Goal: Task Accomplishment & Management: Manage account settings

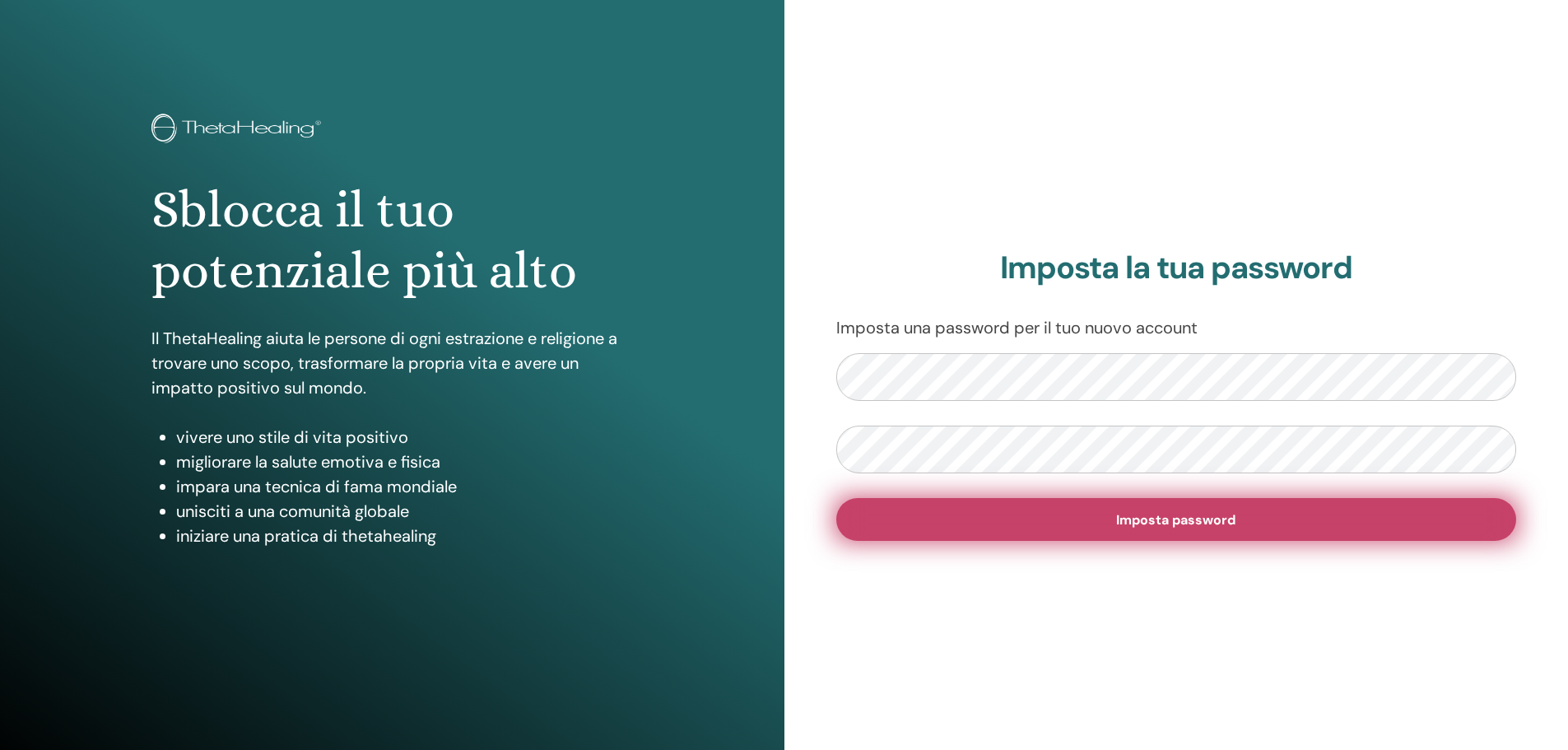
click at [1323, 532] on button "Imposta password" at bounding box center [1176, 519] width 681 height 43
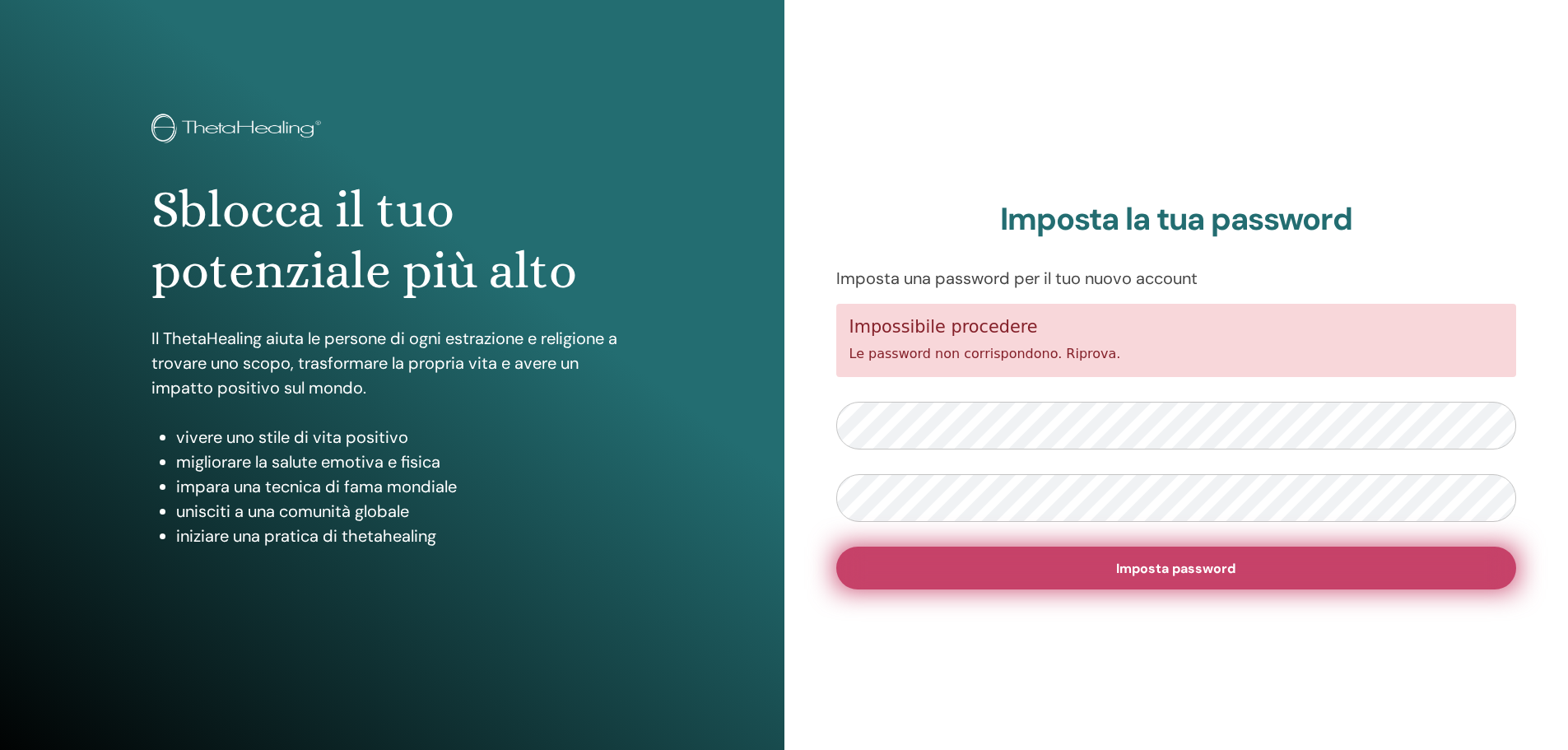
click at [1184, 580] on button "Imposta password" at bounding box center [1176, 568] width 681 height 43
click at [1179, 566] on font "Imposta password" at bounding box center [1175, 569] width 119 height 18
click at [1185, 566] on font "Imposta password" at bounding box center [1175, 569] width 119 height 18
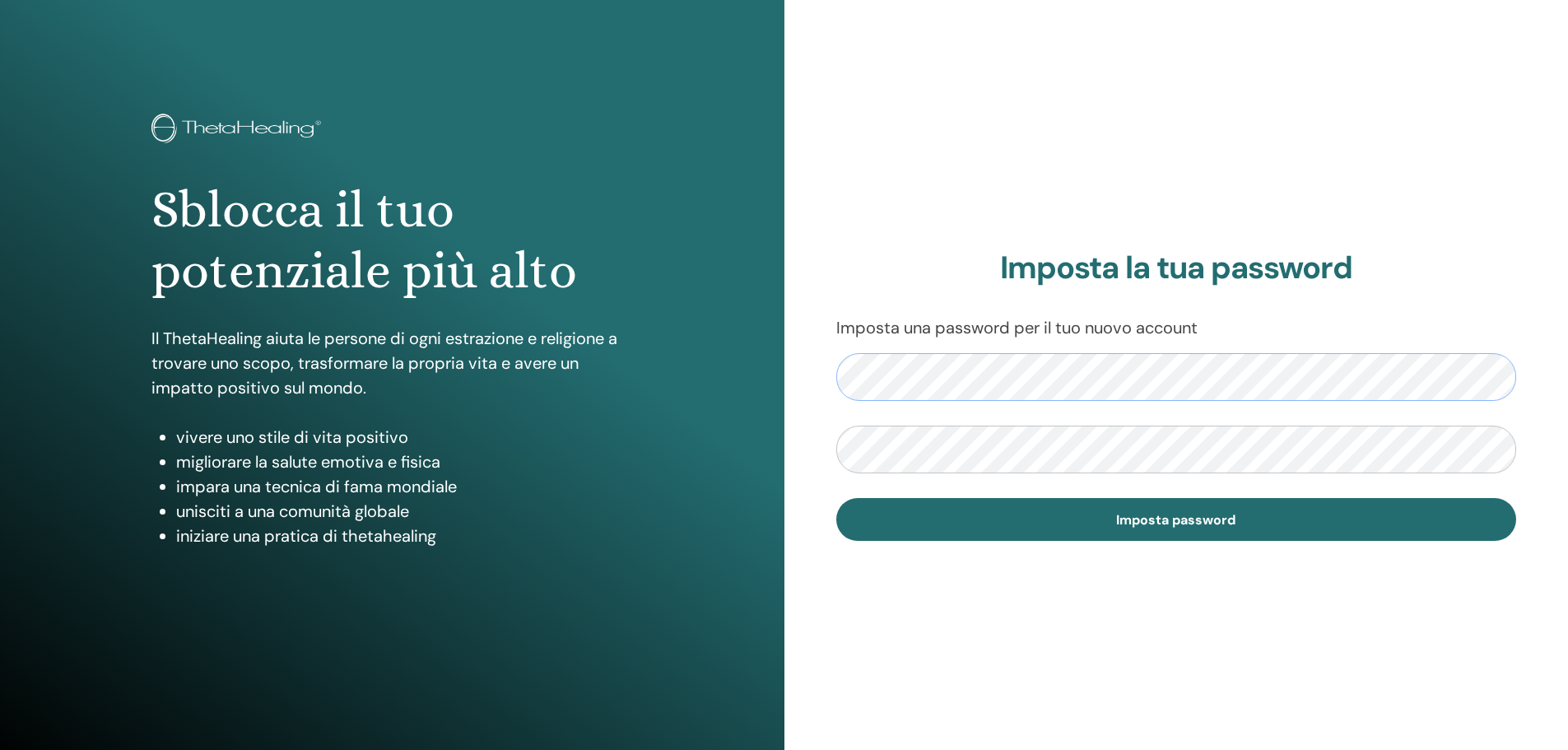
click at [829, 374] on div "Imposta la tua password Imposta una password per il tuo nuovo account Imposta p…" at bounding box center [1176, 394] width 784 height 790
click at [785, 394] on div "Imposta la tua password Imposta una password per il tuo nuovo account Imposta p…" at bounding box center [1176, 394] width 784 height 790
click at [1383, 582] on div "Imposta la tua password Imposta una password per il tuo nuovo account Imposta p…" at bounding box center [1176, 394] width 784 height 790
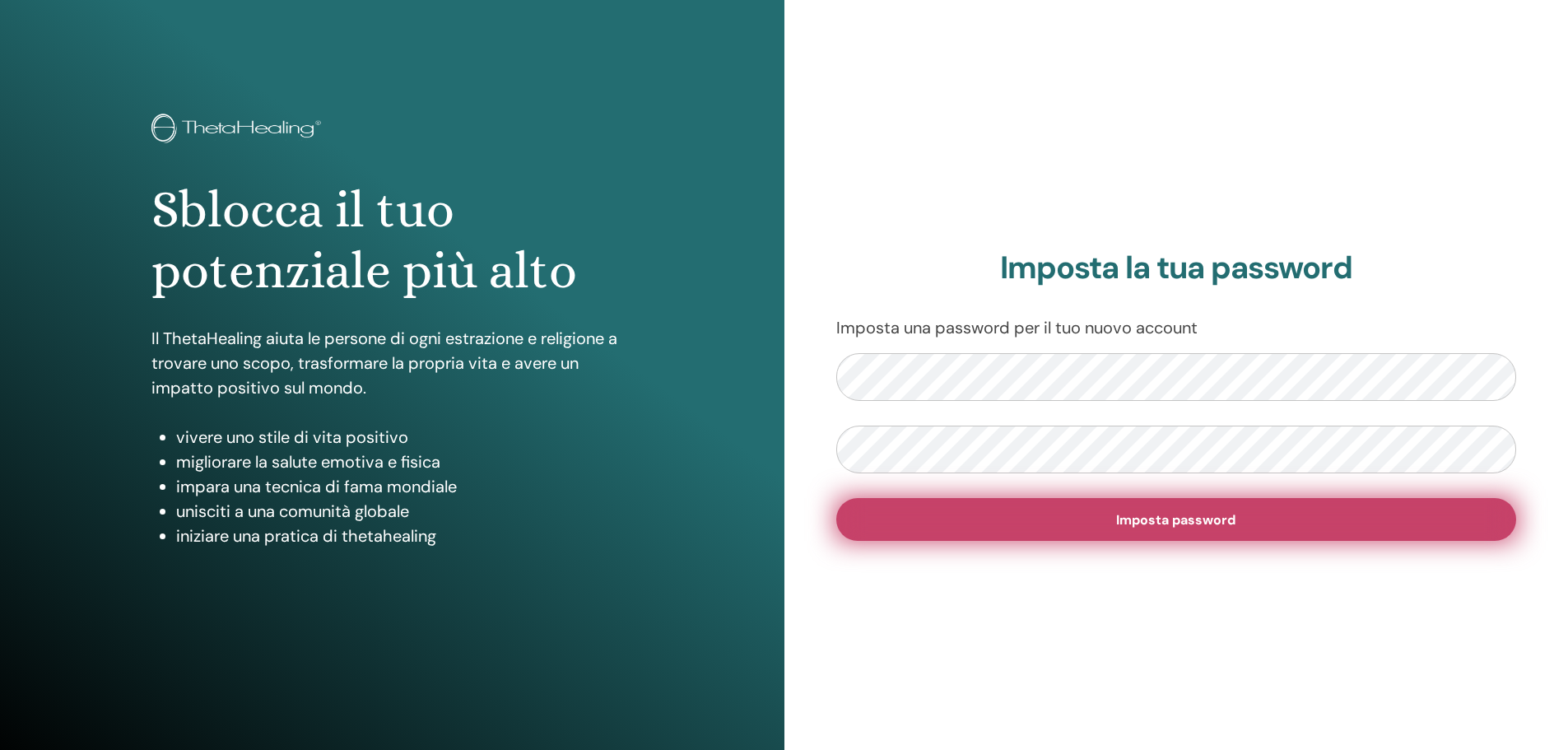
click at [1185, 525] on font "Imposta password" at bounding box center [1175, 519] width 119 height 18
